Goal: Find specific page/section: Find specific page/section

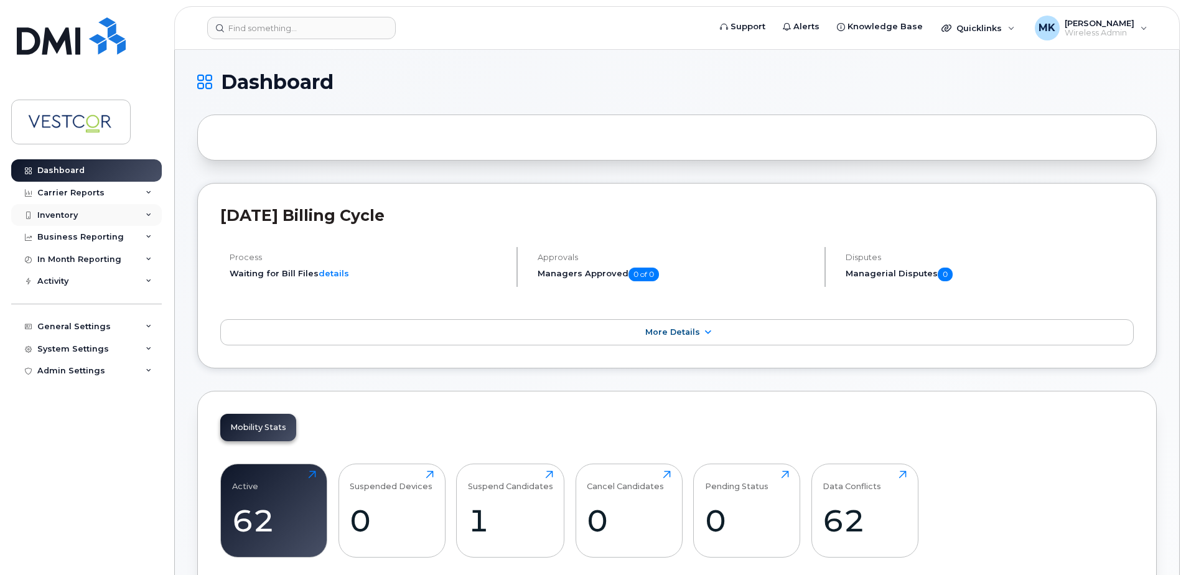
click at [134, 212] on div "Inventory" at bounding box center [86, 215] width 151 height 22
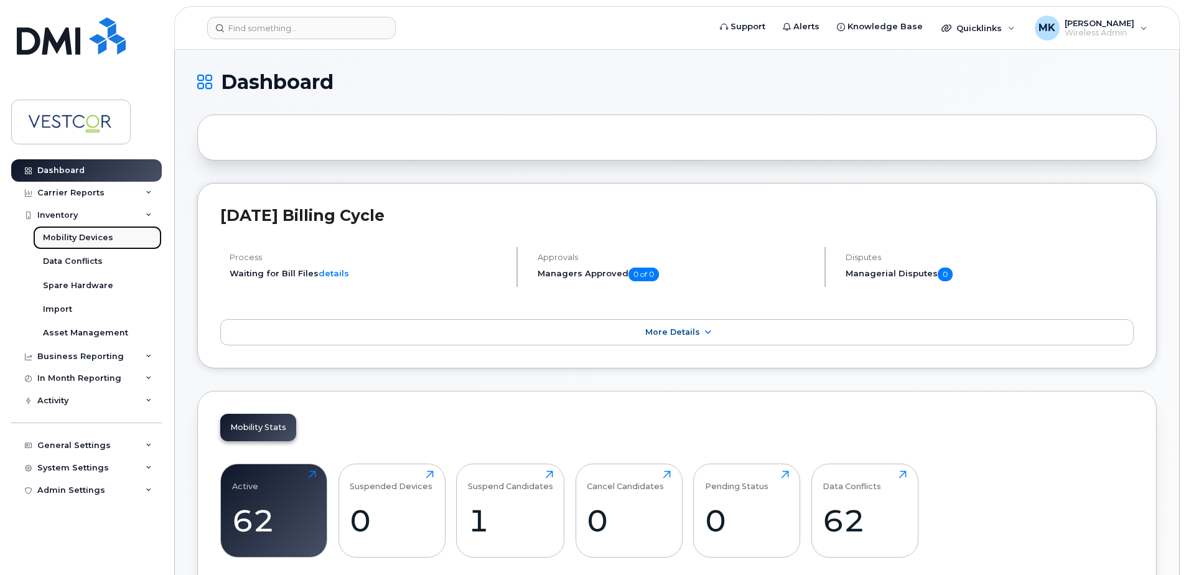
click at [87, 241] on div "Mobility Devices" at bounding box center [78, 237] width 70 height 11
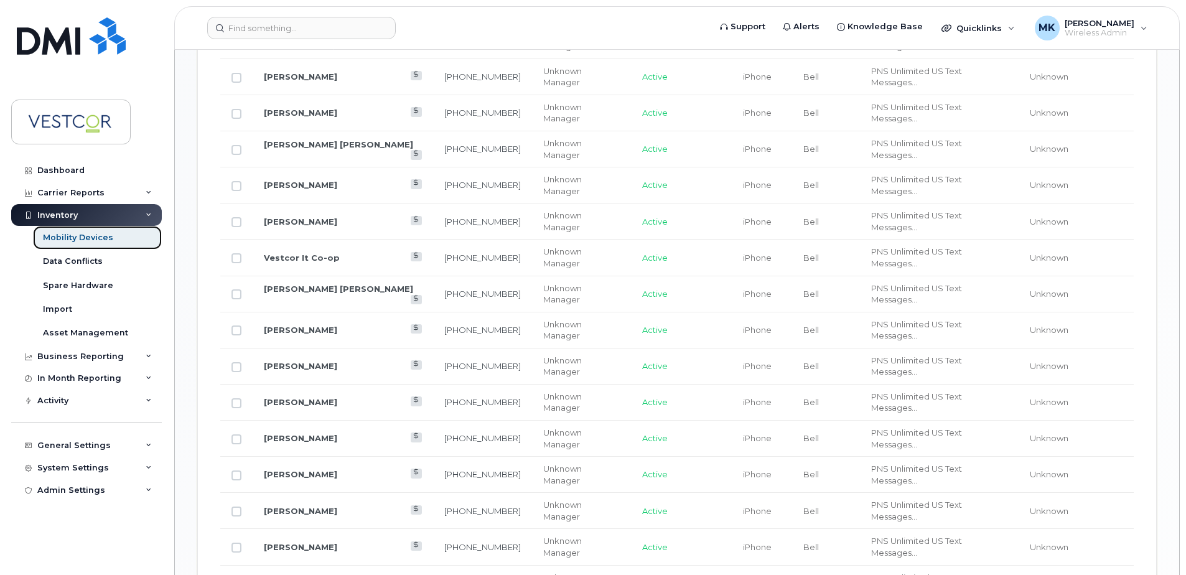
scroll to position [1214, 0]
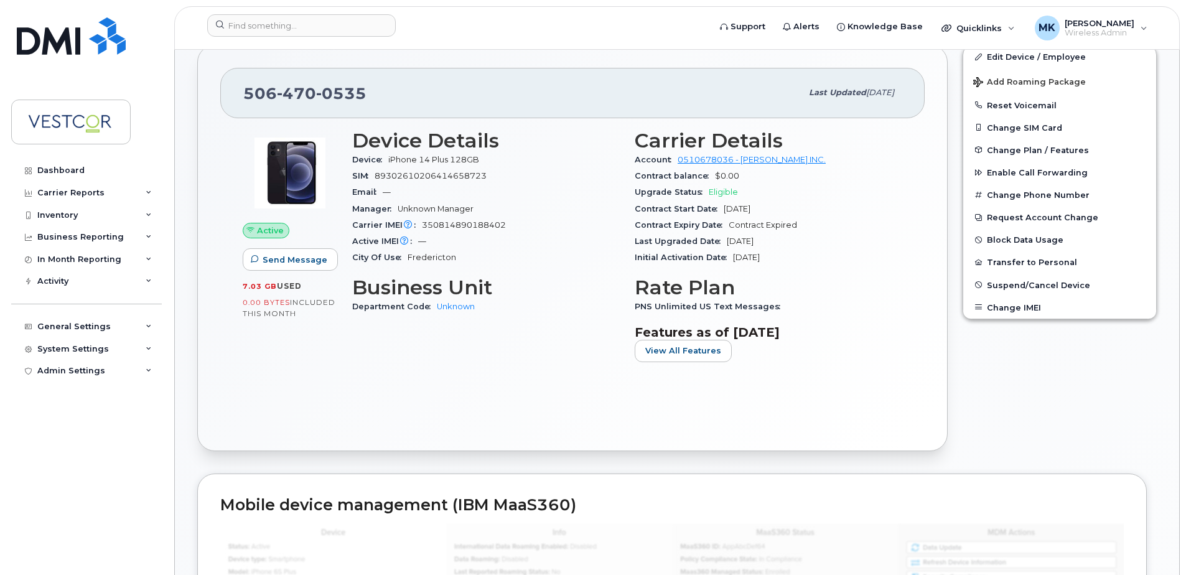
scroll to position [249, 0]
